Goal: Information Seeking & Learning: Learn about a topic

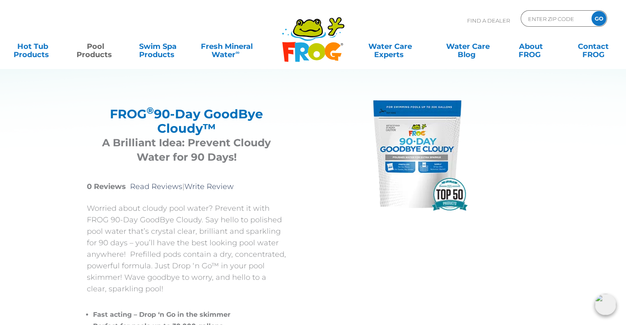
click at [255, 149] on h3 "A Brilliant Idea: Prevent Cloudy Water for 90 Days!" at bounding box center [186, 150] width 179 height 29
click at [183, 136] on h3 "A Brilliant Idea: Prevent Cloudy Water for 90 Days!" at bounding box center [186, 150] width 179 height 29
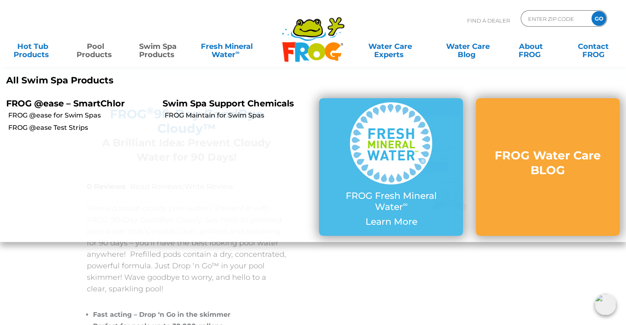
click at [322, 290] on div "FROG ® 90-Day GoodBye Cloudy™ FROG ® 90-Day GoodBye Cloudy™ A Brilliant Idea: P…" at bounding box center [306, 231] width 481 height 361
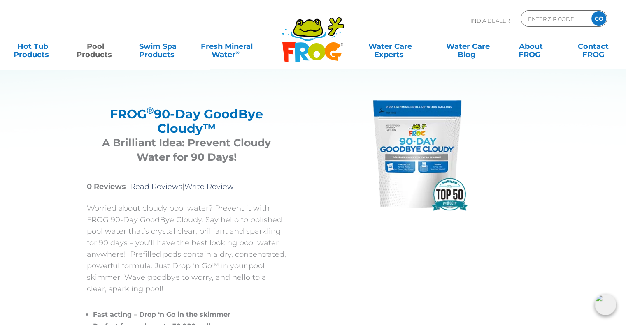
drag, startPoint x: 219, startPoint y: 125, endPoint x: 104, endPoint y: 115, distance: 114.8
click at [104, 115] on h2 "FROG ® 90-Day GoodBye Cloudy™" at bounding box center [186, 121] width 179 height 29
copy h2 "FROG ® 90-Day GoodBye Cloudy™"
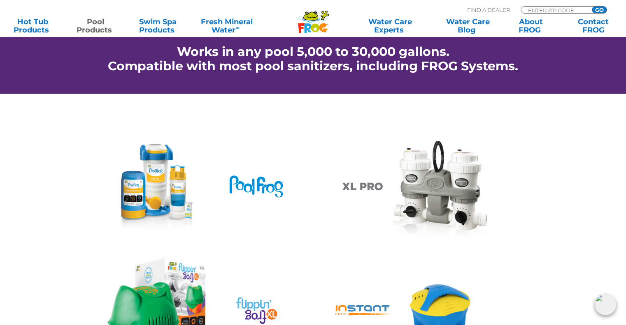
scroll to position [823, 0]
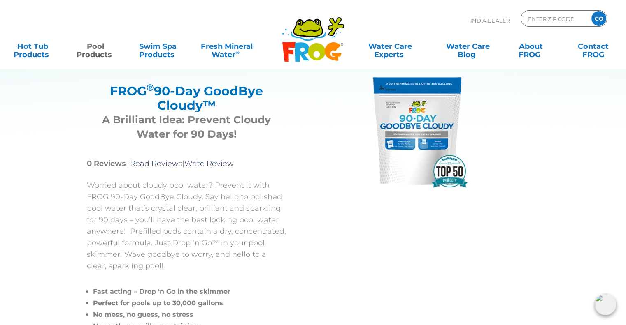
scroll to position [82, 0]
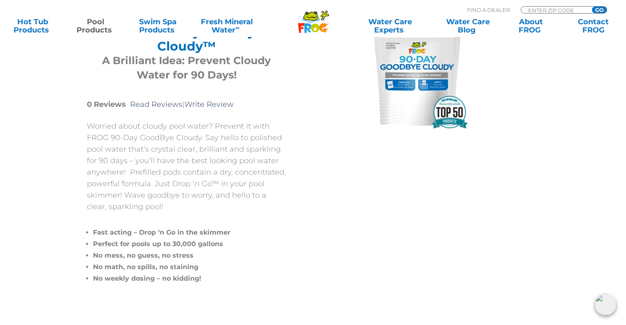
click at [140, 232] on li "Fast acting – Drop ‘n Go in the skimmer" at bounding box center [189, 233] width 193 height 12
